Goal: Task Accomplishment & Management: Complete application form

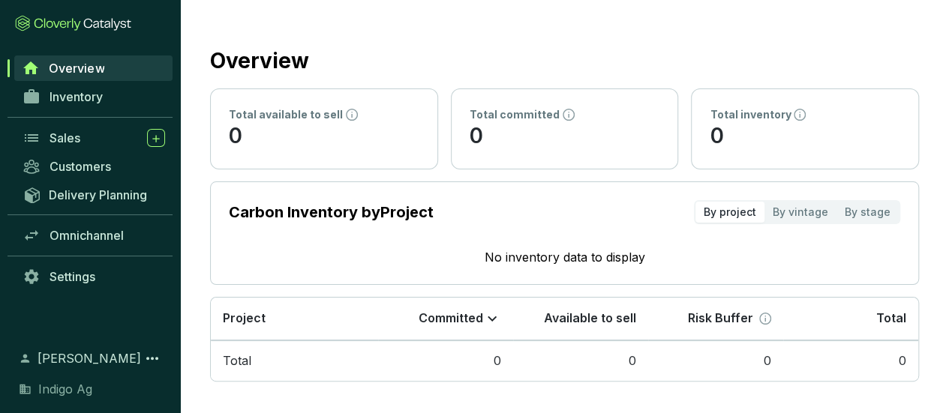
scroll to position [5, 0]
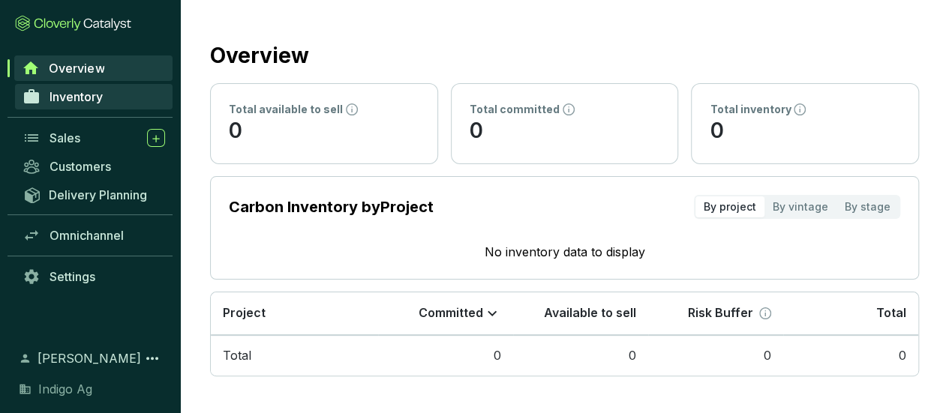
click at [86, 91] on span "Inventory" at bounding box center [76, 96] width 53 height 15
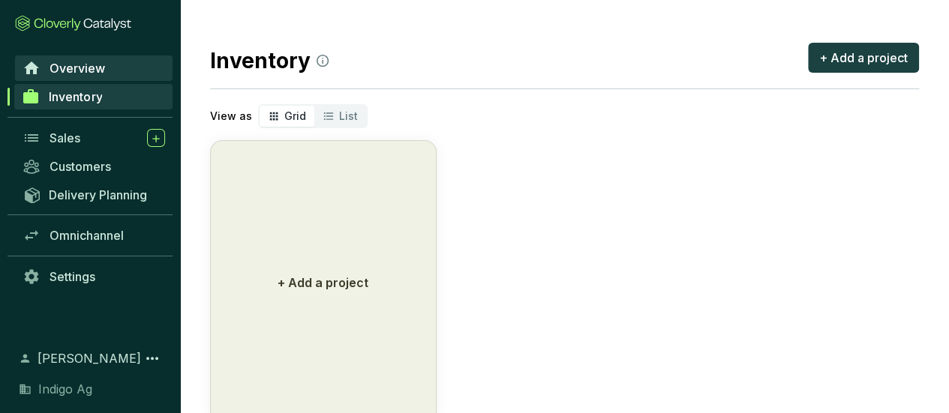
click at [77, 68] on span "Overview" at bounding box center [78, 68] width 56 height 15
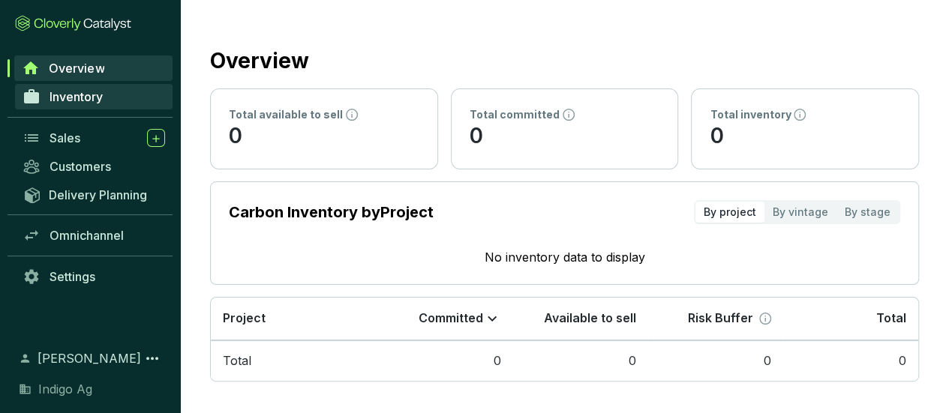
click at [79, 99] on span "Inventory" at bounding box center [76, 96] width 53 height 15
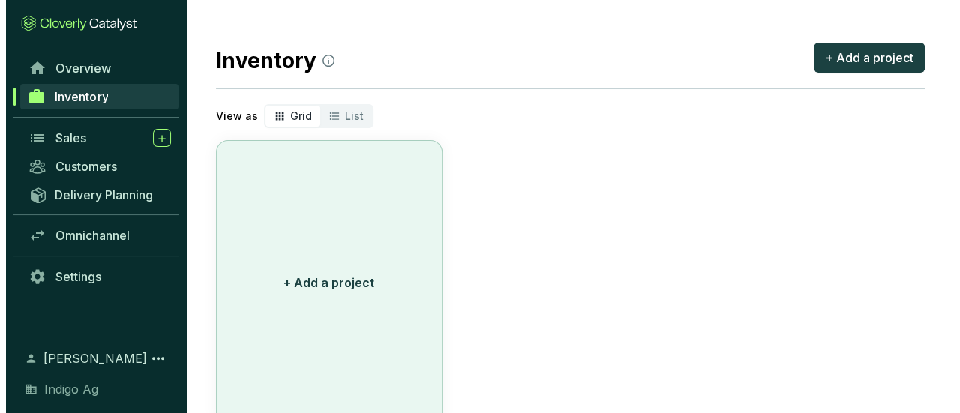
scroll to position [50, 0]
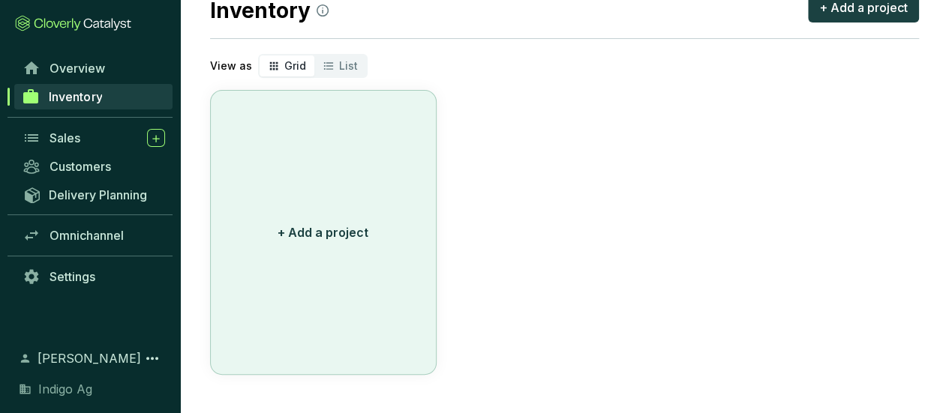
click at [361, 352] on button "+ Add a project" at bounding box center [323, 232] width 227 height 285
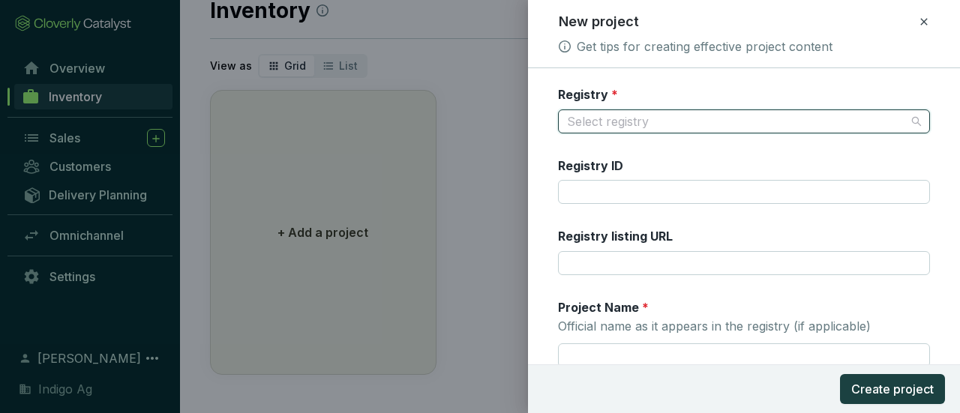
click at [620, 119] on input "Registry *" at bounding box center [736, 121] width 339 height 23
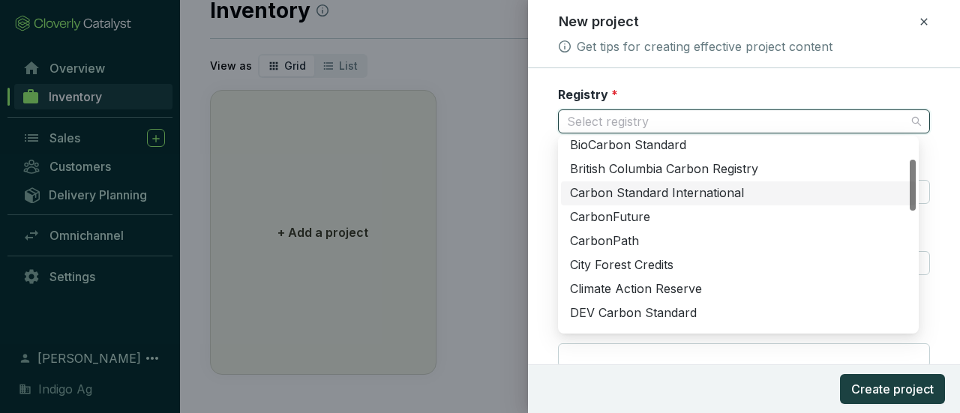
scroll to position [119, 0]
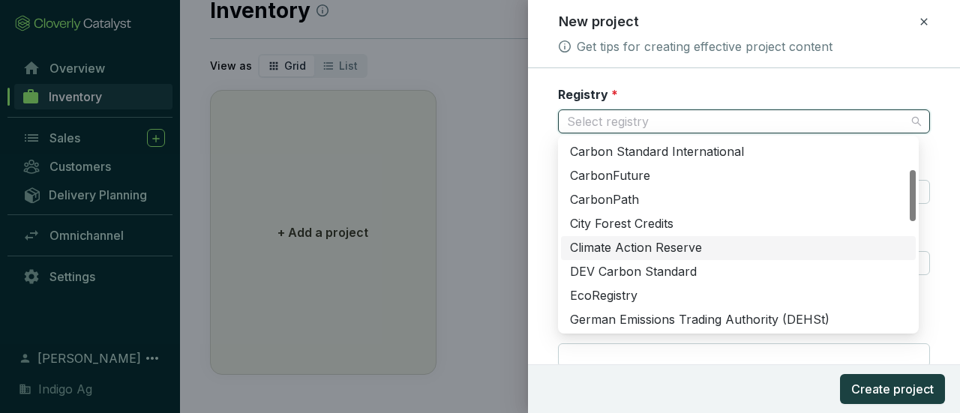
click at [620, 251] on div "Climate Action Reserve" at bounding box center [738, 248] width 337 height 17
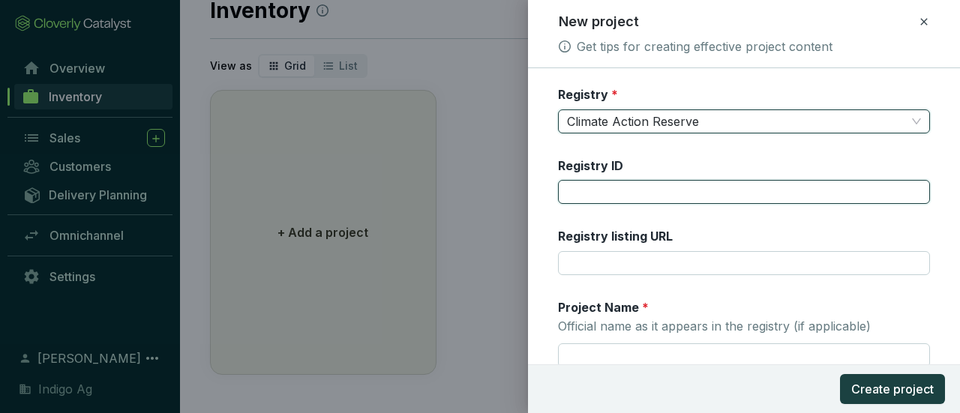
click at [608, 189] on input "Registry ID" at bounding box center [744, 192] width 372 height 24
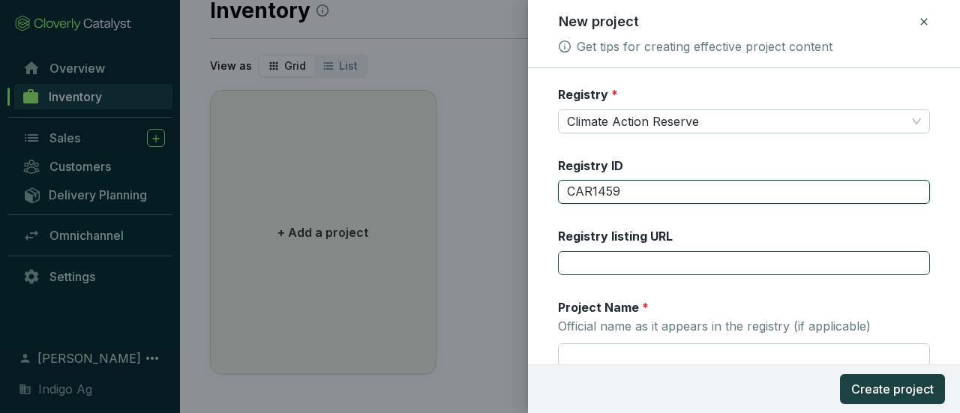
type input "CAR1459"
click at [624, 251] on input "Registry listing URL" at bounding box center [744, 263] width 372 height 24
paste input "[URL][DOMAIN_NAME]"
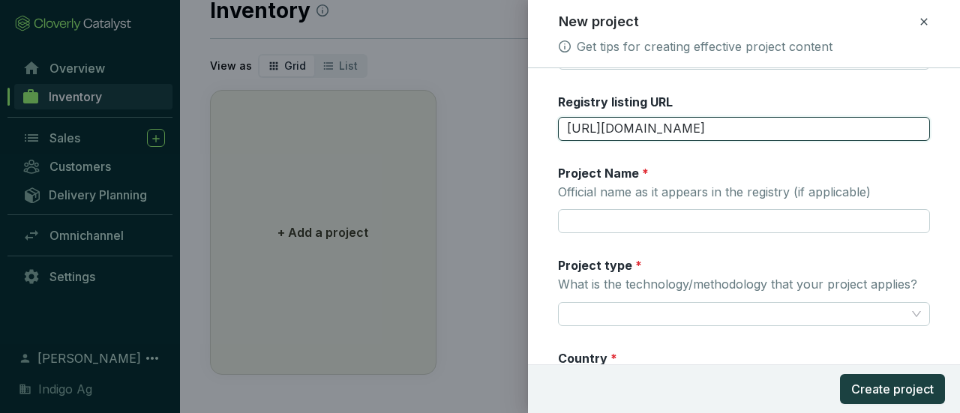
scroll to position [134, 0]
type input "[URL][DOMAIN_NAME]"
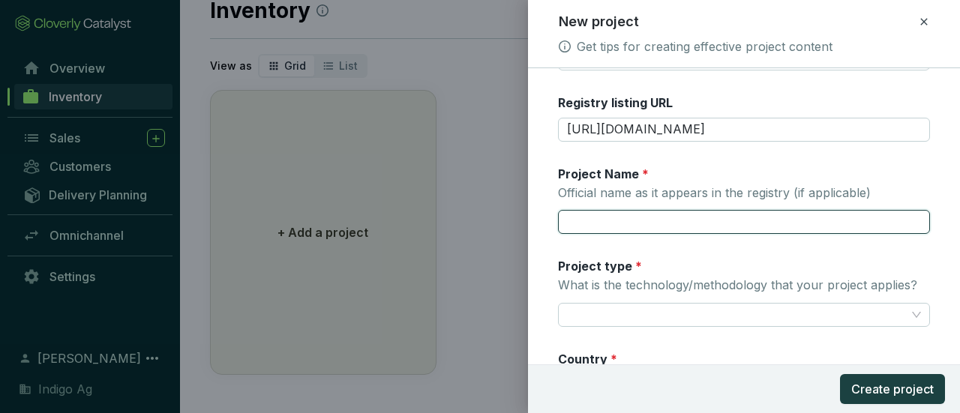
click at [637, 223] on input "Project Name * Official name as it appears in the registry (if applicable)" at bounding box center [744, 222] width 372 height 24
paste input "Indigo U.S. Project No.1"
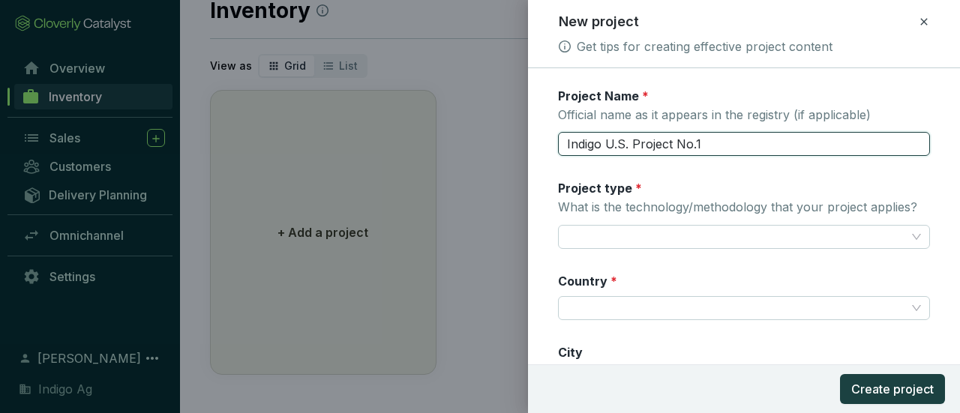
scroll to position [212, 0]
type input "Indigo U.S. Project No.1"
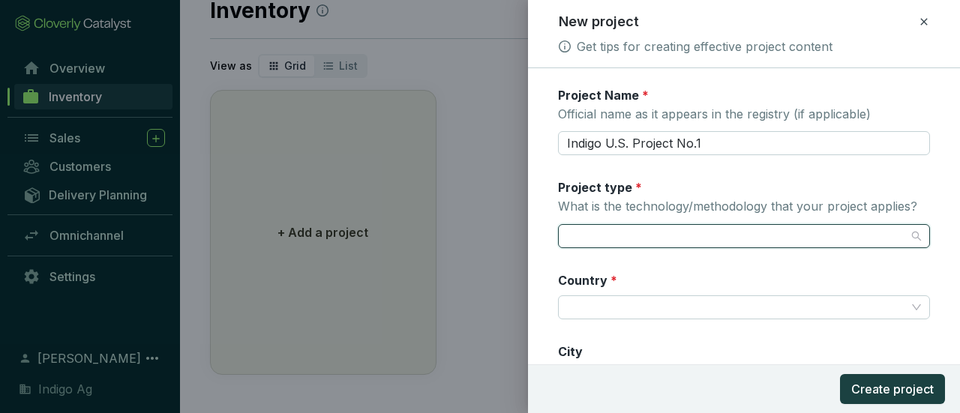
click at [636, 238] on input "Project type * What is the technology/methodology that your project applies?" at bounding box center [736, 236] width 339 height 23
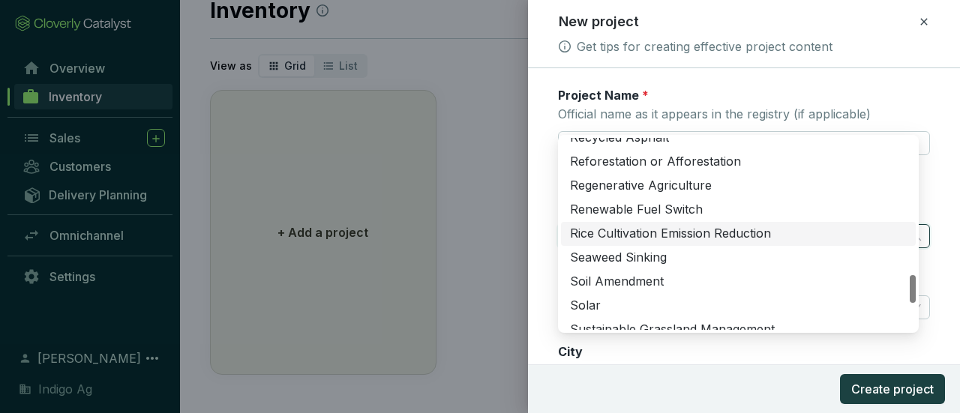
scroll to position [924, 0]
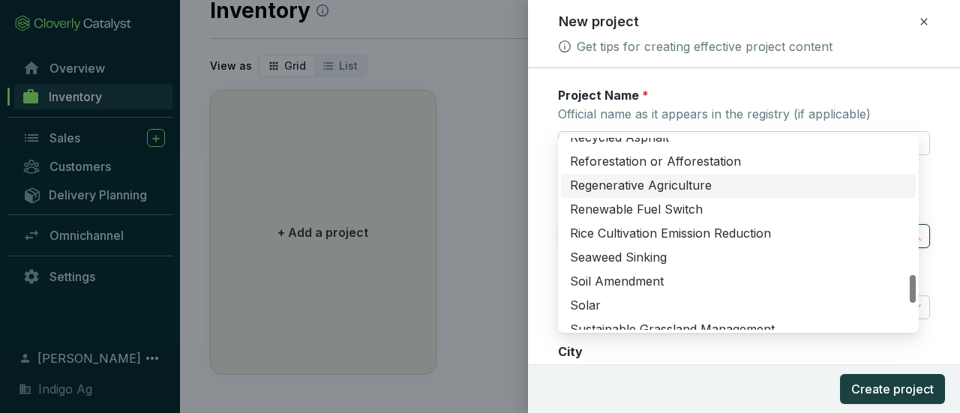
click at [647, 178] on div "Regenerative Agriculture" at bounding box center [738, 186] width 337 height 17
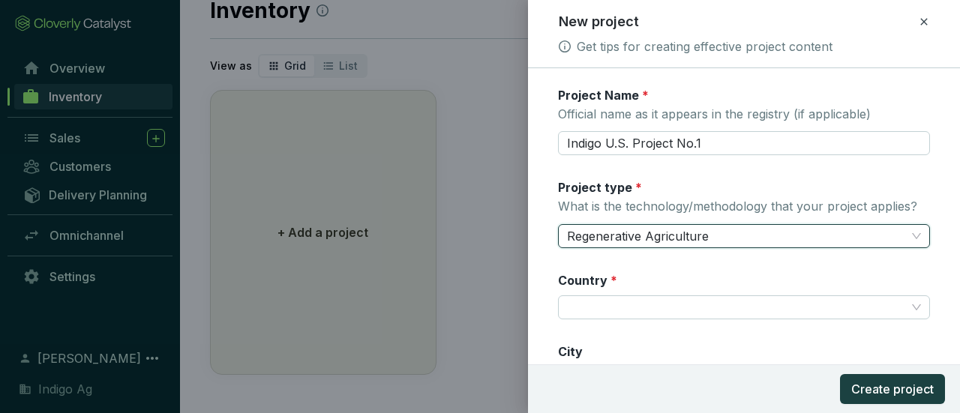
click at [747, 241] on span "Regenerative Agriculture" at bounding box center [744, 236] width 354 height 23
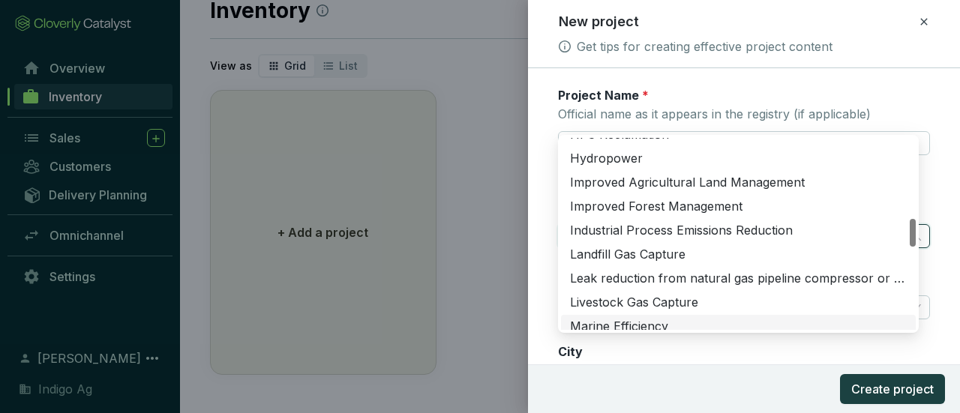
scroll to position [542, 0]
click at [711, 176] on div "Improved Agricultural Land Management" at bounding box center [738, 184] width 337 height 17
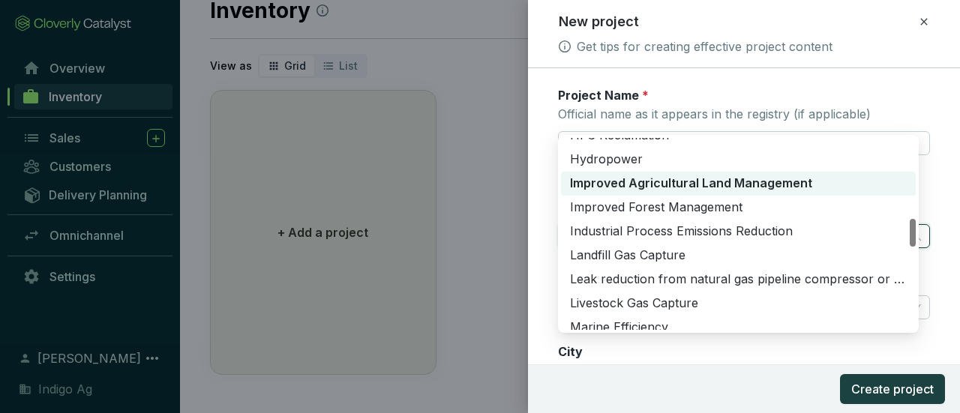
click at [702, 236] on span "Improved Agricultural Land Management" at bounding box center [744, 236] width 354 height 23
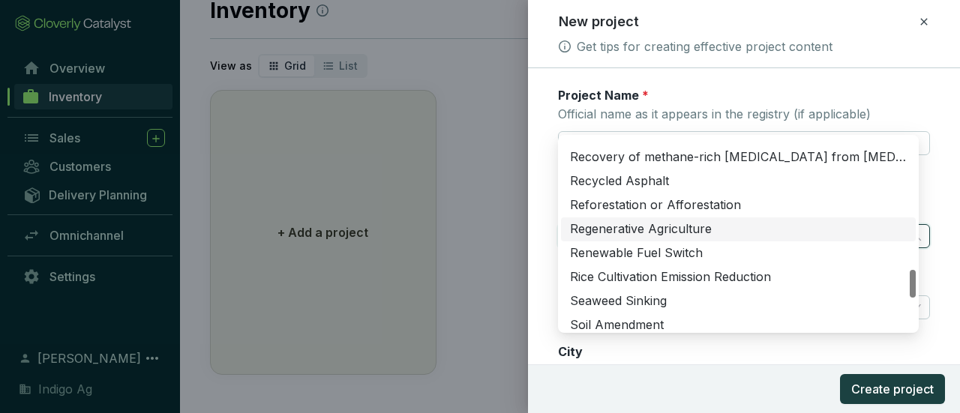
scroll to position [872, 0]
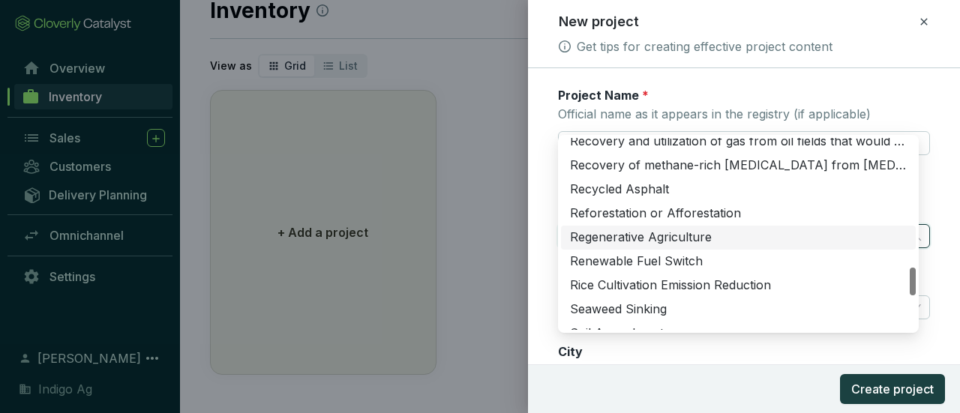
click at [686, 230] on div "Regenerative Agriculture" at bounding box center [738, 238] width 337 height 17
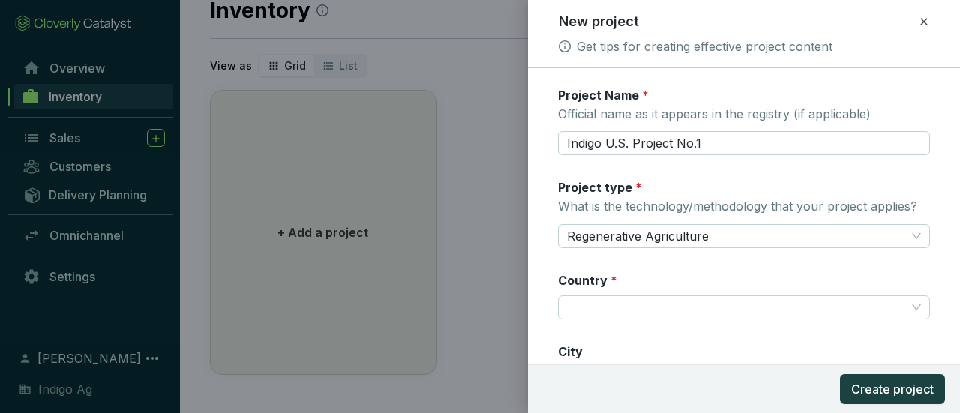
click at [663, 265] on div "Registry * Climate Action Reserve Registry ID CAR1459 Registry listing URL [URL…" at bounding box center [744, 221] width 372 height 695
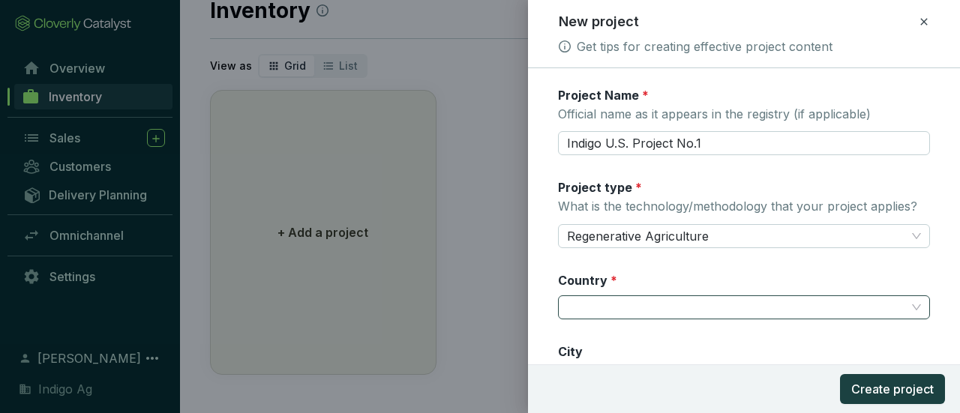
click at [615, 305] on input "Country *" at bounding box center [736, 307] width 339 height 23
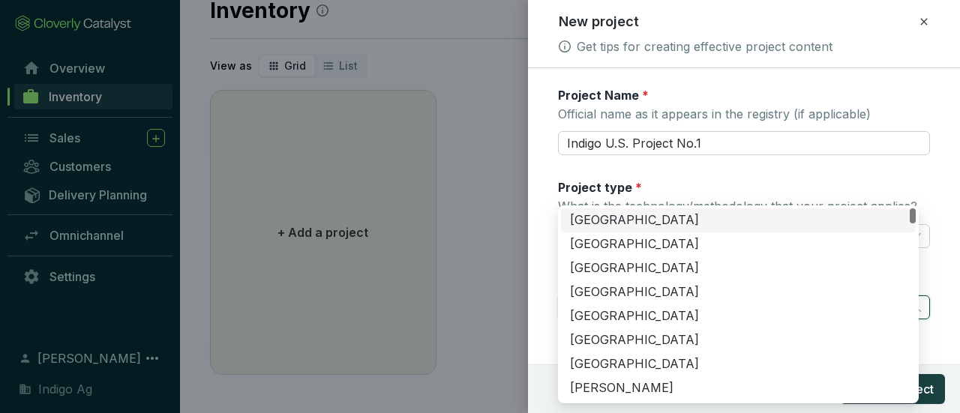
click at [588, 212] on div "[GEOGRAPHIC_DATA]" at bounding box center [738, 220] width 337 height 17
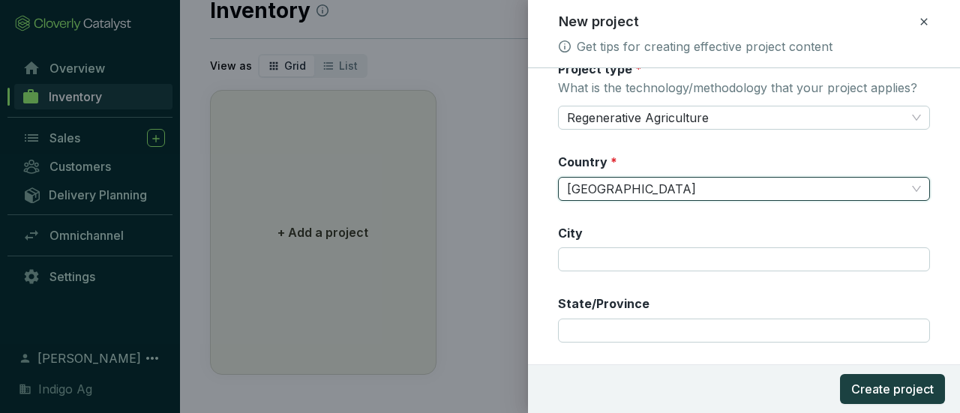
click at [541, 239] on form "Registry * Climate Action Reserve Registry ID CAR1459 Registry listing URL [URL…" at bounding box center [744, 138] width 432 height 767
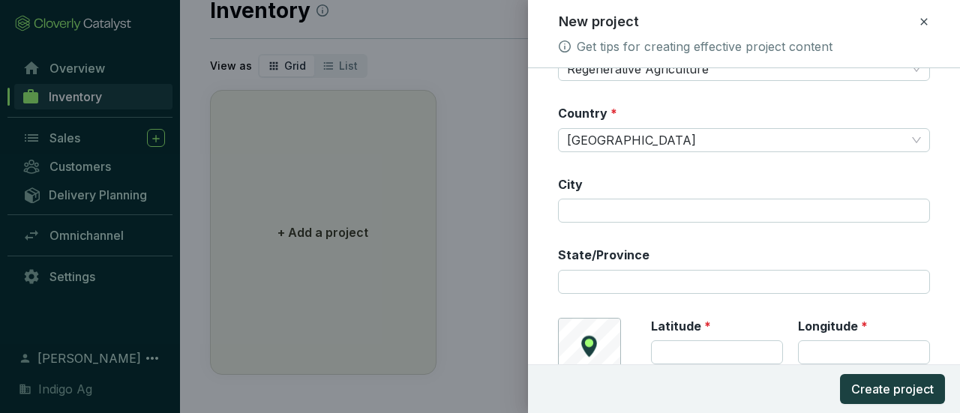
scroll to position [456, 0]
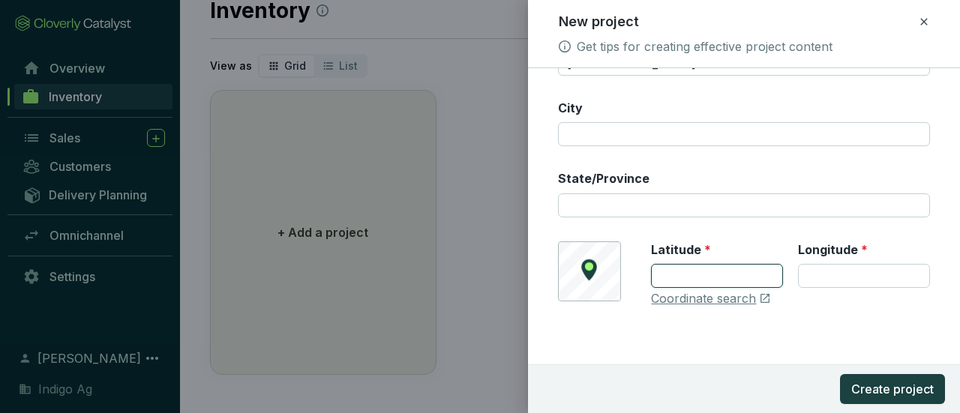
click at [677, 275] on input "Latitude *" at bounding box center [717, 276] width 132 height 24
click at [588, 272] on div "© Mapbox © OpenStreetMap Improve this map Latitude * Longitude * Coordinate sea…" at bounding box center [744, 275] width 372 height 66
click at [725, 302] on link "Coordinate search" at bounding box center [703, 299] width 105 height 17
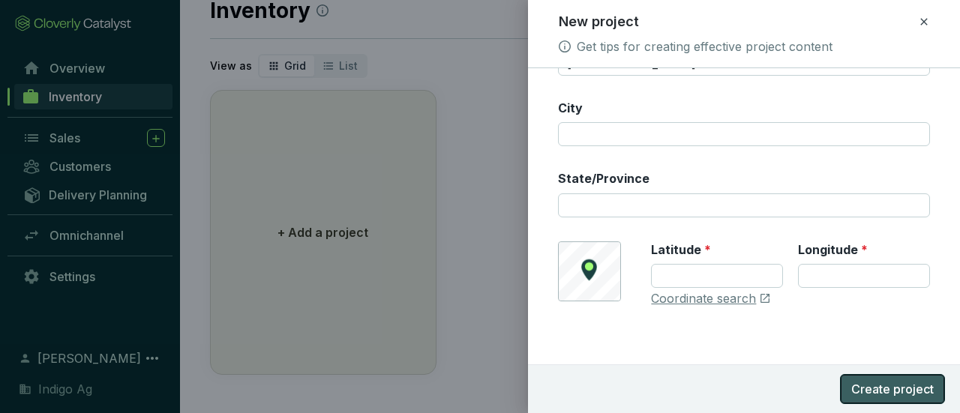
click at [851, 375] on button "Create project" at bounding box center [892, 389] width 105 height 30
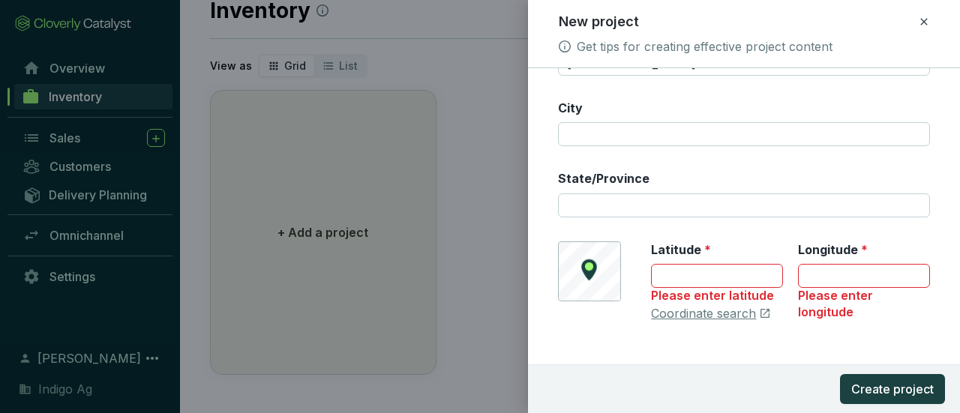
click at [757, 361] on form "Registry * Climate Action Reserve Registry ID CAR1459 Registry listing URL [URL…" at bounding box center [744, 21] width 432 height 782
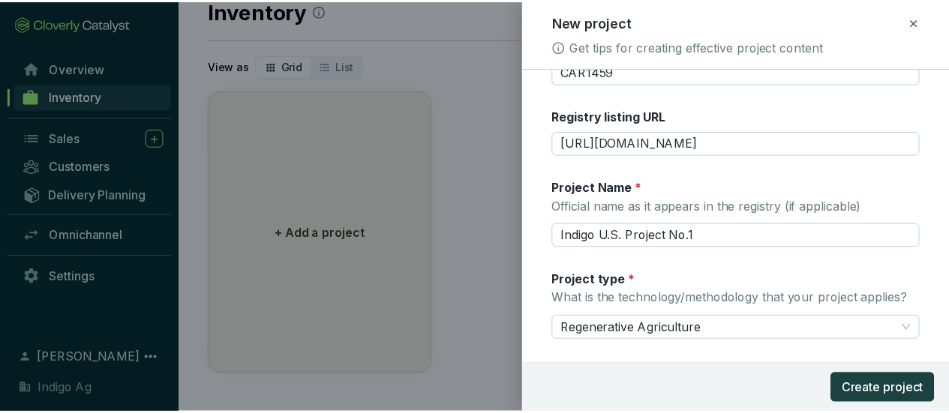
scroll to position [0, 0]
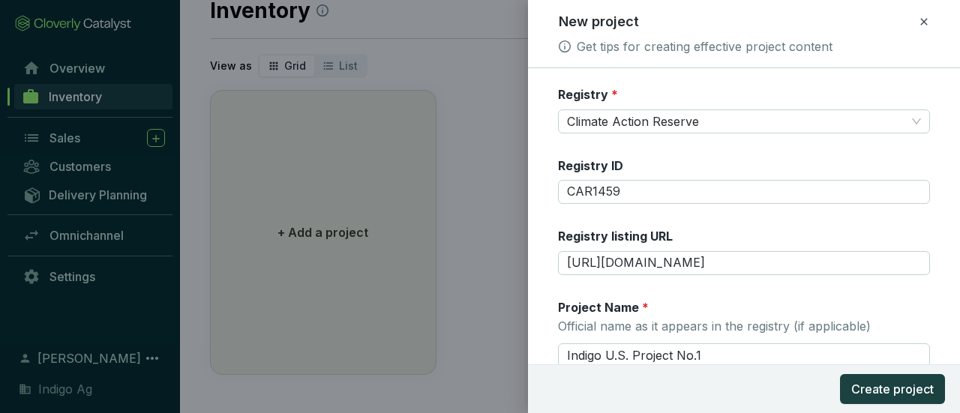
click at [930, 17] on div "New project Get tips for creating effective project content" at bounding box center [744, 34] width 396 height 44
click at [924, 22] on icon at bounding box center [924, 22] width 12 height 18
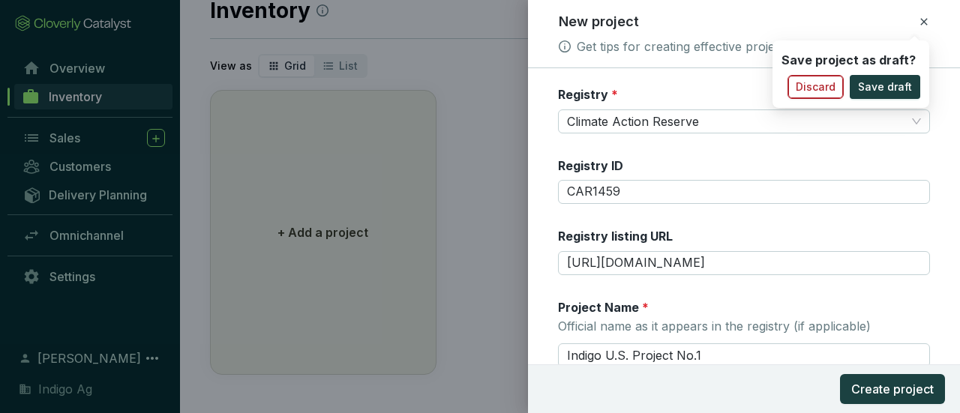
click at [827, 88] on span "Discard" at bounding box center [816, 87] width 40 height 15
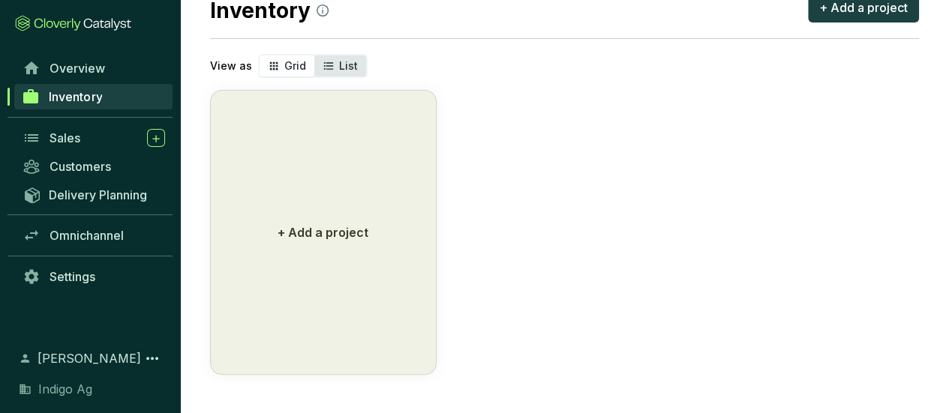
click at [331, 68] on icon "segmented control" at bounding box center [329, 66] width 12 height 18
click at [314, 56] on input "List" at bounding box center [314, 56] width 0 height 0
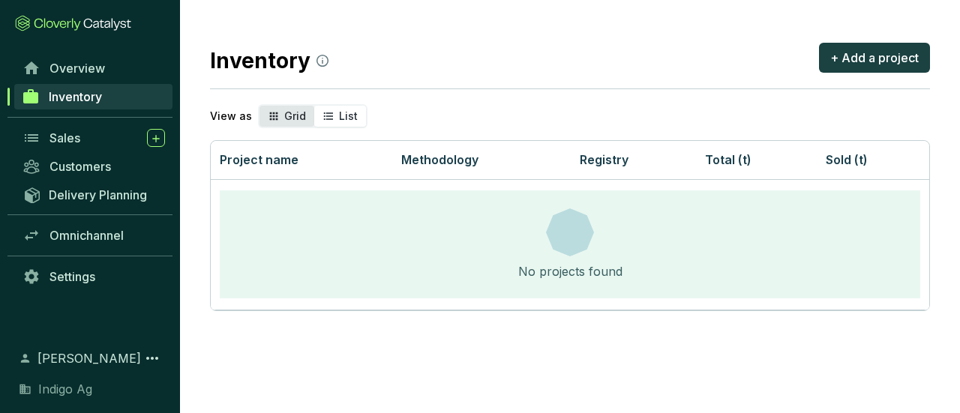
click at [284, 122] on span "Grid" at bounding box center [295, 116] width 22 height 13
click at [260, 106] on input "Grid" at bounding box center [260, 106] width 0 height 0
